Goal: Task Accomplishment & Management: Manage account settings

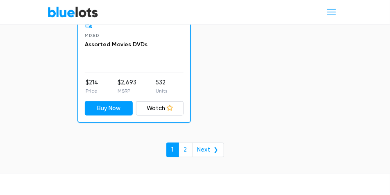
scroll to position [5693, 0]
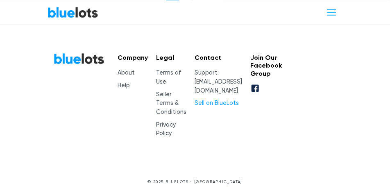
click at [209, 100] on link "Sell on BlueLots" at bounding box center [217, 103] width 44 height 7
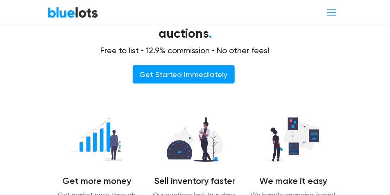
scroll to position [213, 0]
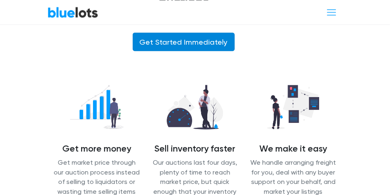
click at [174, 43] on link "Get Started Immediately" at bounding box center [184, 42] width 102 height 18
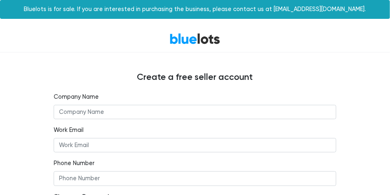
click at [70, 115] on input "text" at bounding box center [195, 112] width 283 height 15
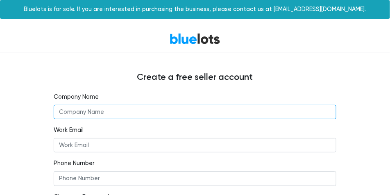
click at [78, 110] on input "text" at bounding box center [195, 112] width 283 height 15
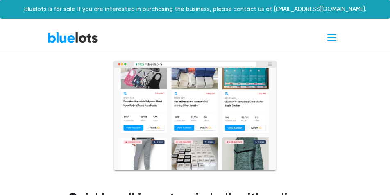
scroll to position [213, 0]
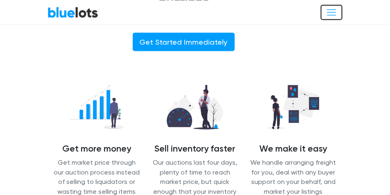
click at [335, 11] on span "Toggle navigation" at bounding box center [331, 12] width 11 height 11
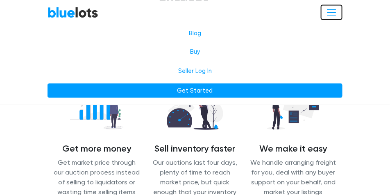
scroll to position [294, 0]
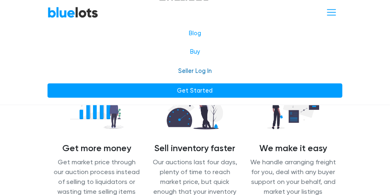
click at [211, 69] on link "Seller Log In" at bounding box center [195, 71] width 295 height 15
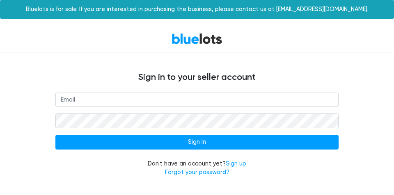
click at [80, 96] on input "email" at bounding box center [196, 100] width 283 height 15
type input "cgdeals1"
click at [178, 173] on link "Forgot your password?" at bounding box center [197, 172] width 64 height 7
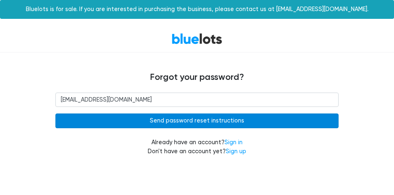
type input "[EMAIL_ADDRESS][DOMAIN_NAME]"
click at [170, 122] on input "Send password reset instructions" at bounding box center [196, 121] width 283 height 15
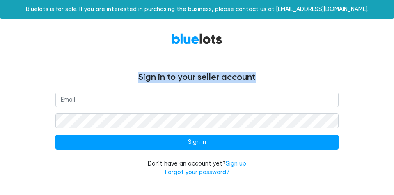
drag, startPoint x: 393, startPoint y: 34, endPoint x: 393, endPoint y: 62, distance: 27.5
click at [390, 62] on div "BlueLots Sign in to your seller account Sign In Don't have an account yet? Sign…" at bounding box center [197, 106] width 394 height 162
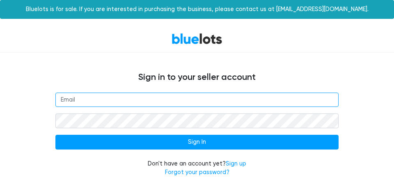
click at [120, 96] on input "email" at bounding box center [196, 100] width 283 height 15
click at [94, 102] on input "email" at bounding box center [196, 100] width 283 height 15
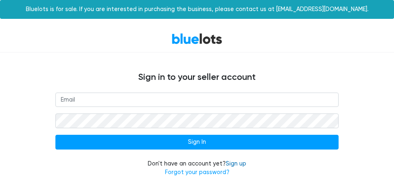
click at [231, 165] on link "Sign up" at bounding box center [236, 163] width 21 height 7
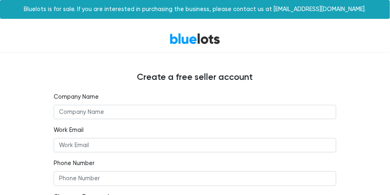
click at [103, 110] on input "text" at bounding box center [195, 112] width 283 height 15
type input "the Helping Closet/cheaper by the pound"
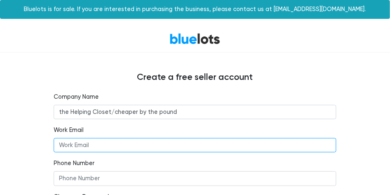
type input "[EMAIL_ADDRESS][DOMAIN_NAME]"
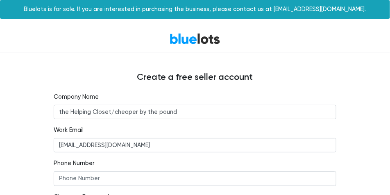
type input "8185649472"
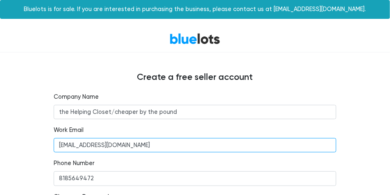
drag, startPoint x: 129, startPoint y: 145, endPoint x: 0, endPoint y: 130, distance: 129.6
click at [0, 130] on div "BlueLots Create a free seller account Company Name the Helping Closet/cheaper b…" at bounding box center [195, 147] width 390 height 244
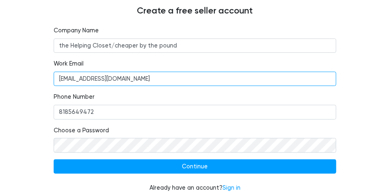
scroll to position [68, 0]
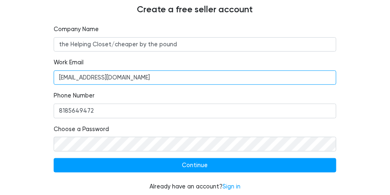
type input "[EMAIL_ADDRESS][DOMAIN_NAME]"
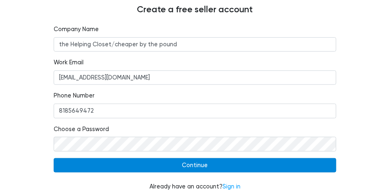
click at [200, 164] on input "Continue" at bounding box center [195, 165] width 283 height 15
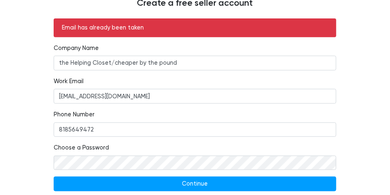
scroll to position [99, 0]
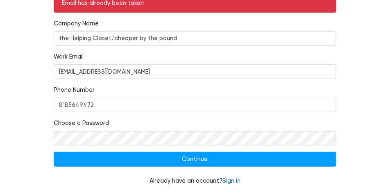
click at [234, 180] on link "Sign in" at bounding box center [232, 181] width 18 height 7
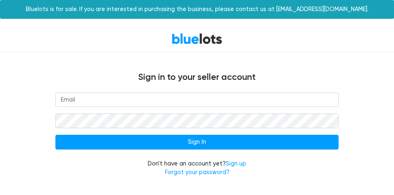
click at [126, 103] on input "email" at bounding box center [196, 100] width 283 height 15
type input "[EMAIL_ADDRESS][DOMAIN_NAME]"
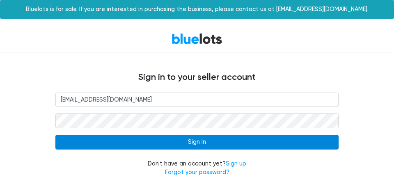
click at [151, 146] on input "Sign In" at bounding box center [196, 142] width 283 height 15
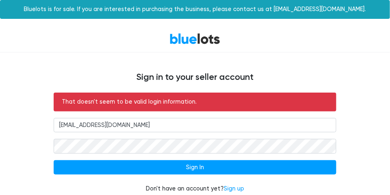
click at [109, 158] on form "That doesn't seem to be valid login information. [EMAIL_ADDRESS][DOMAIN_NAME] S…" at bounding box center [195, 148] width 283 height 110
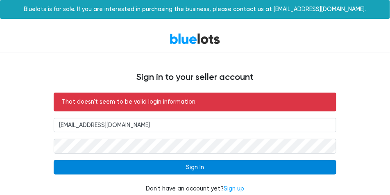
click at [137, 164] on input "Sign In" at bounding box center [195, 167] width 283 height 15
click at [166, 168] on input "Sign In" at bounding box center [195, 167] width 283 height 15
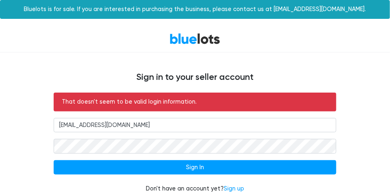
scroll to position [17, 0]
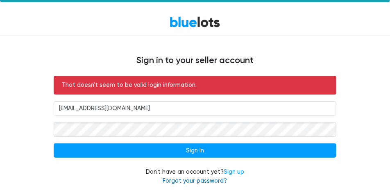
click at [196, 182] on link "Forgot your password?" at bounding box center [195, 181] width 64 height 7
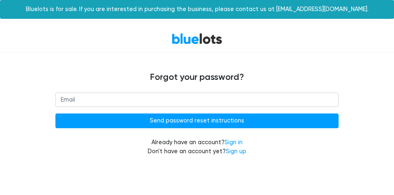
click at [149, 95] on input "email" at bounding box center [196, 100] width 283 height 15
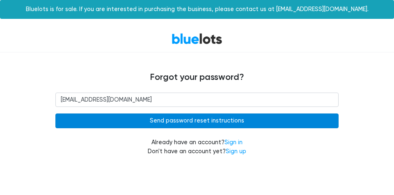
type input "[EMAIL_ADDRESS][DOMAIN_NAME]"
click at [215, 120] on input "Send password reset instructions" at bounding box center [196, 121] width 283 height 15
